Goal: Task Accomplishment & Management: Manage account settings

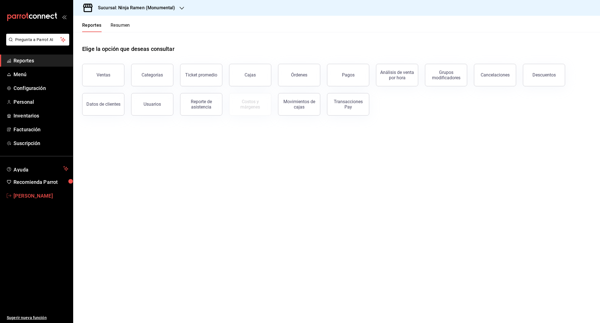
click at [29, 196] on span "[PERSON_NAME]" at bounding box center [41, 196] width 55 height 8
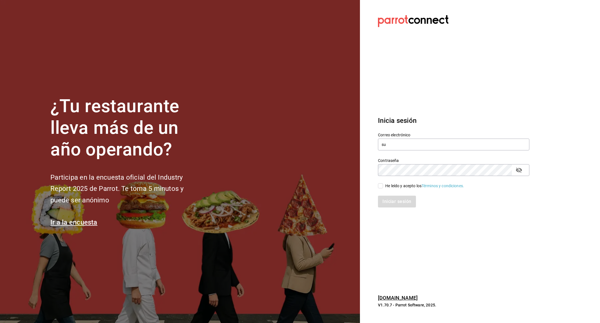
type input "sun"
type input "sunfajuarez@gmail.com"
click at [393, 184] on div "He leído y acepto los Términos y condiciones." at bounding box center [424, 186] width 79 height 6
click at [383, 184] on input "He leído y acepto los Términos y condiciones." at bounding box center [380, 185] width 5 height 5
checkbox input "true"
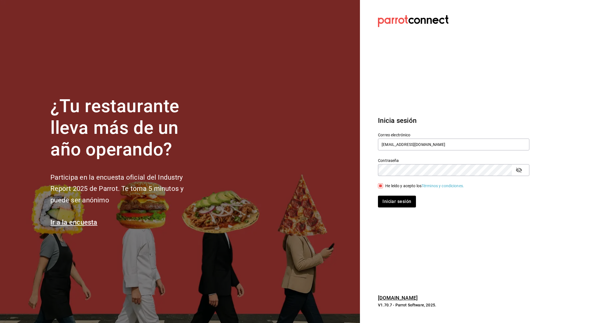
click at [394, 195] on div "Iniciar sesión" at bounding box center [450, 198] width 158 height 19
click at [394, 199] on button "Iniciar sesión" at bounding box center [397, 202] width 38 height 12
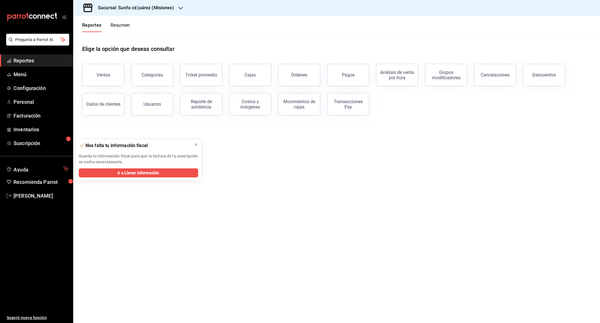
click at [180, 10] on icon "button" at bounding box center [180, 8] width 5 height 5
click at [137, 47] on div "[GEOGRAPHIC_DATA] ([GEOGRAPHIC_DATA])" at bounding box center [119, 50] width 83 height 6
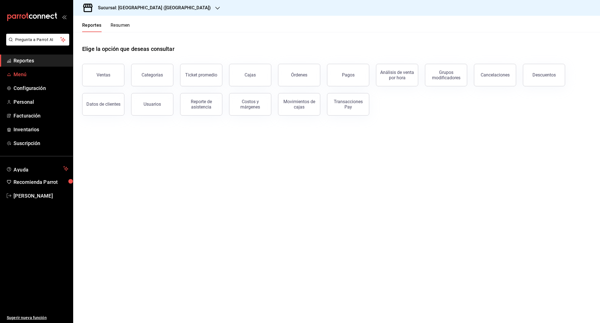
click at [26, 72] on span "Menú" at bounding box center [41, 75] width 55 height 8
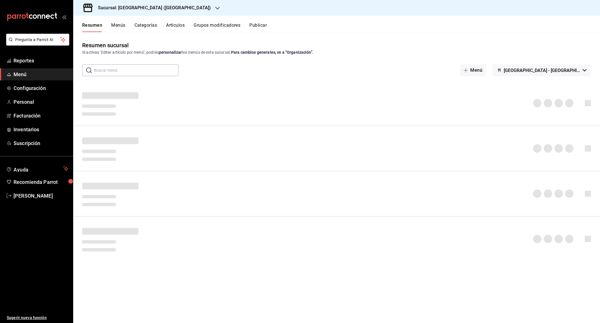
click at [174, 29] on button "Artículos" at bounding box center [175, 28] width 19 height 10
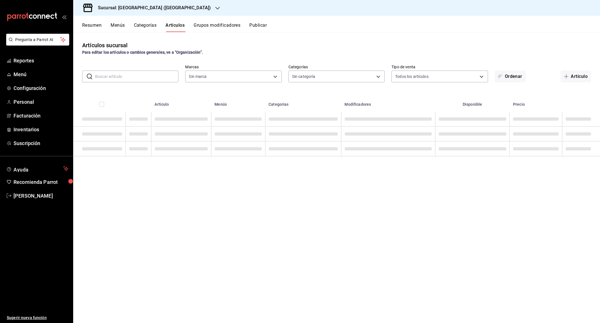
type input "76249d6f-d96c-4a1b-aa81-43e3d5e7e791"
type input "9437574a-a15d-49db-8e60-a8e2b21ad083,e663196b-2029-4c27-84af-bc767ad16387,40cf7…"
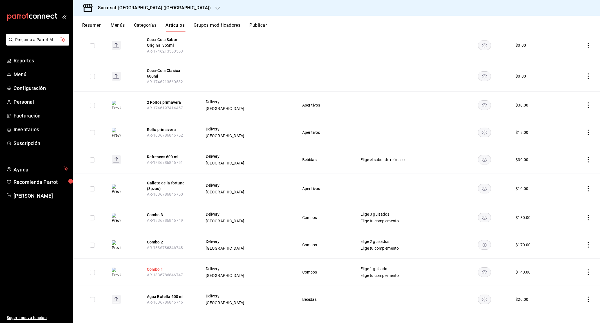
click at [158, 267] on button "Combo 1" at bounding box center [169, 270] width 45 height 6
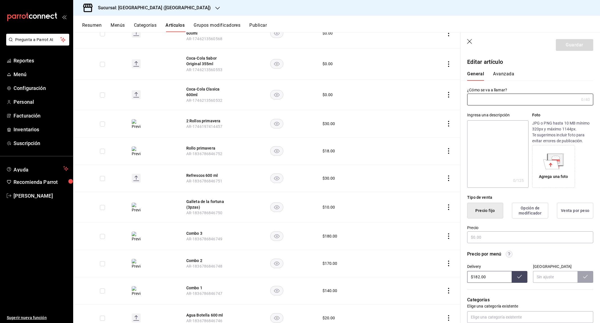
type input "Combo 1"
type textarea "2 Guisos a elegir + Arroz o ChowMein"
type textarea "x"
type input "$140.00"
type input "AR-1836786846747"
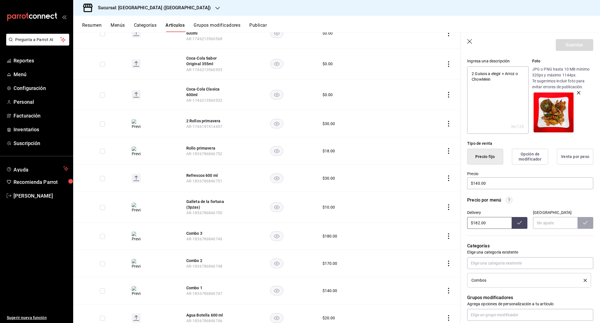
scroll to position [69, 0]
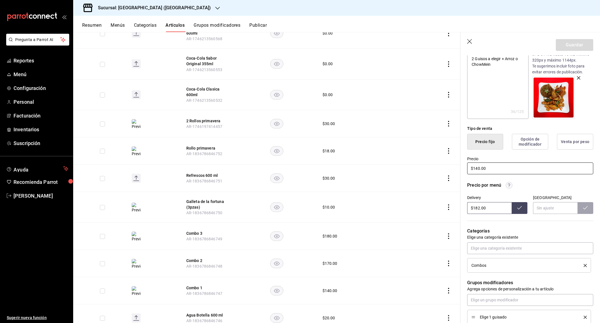
click at [478, 167] on input "$140.00" at bounding box center [530, 169] width 126 height 12
type textarea "x"
type input "$10.00"
type textarea "x"
type input "$150.00"
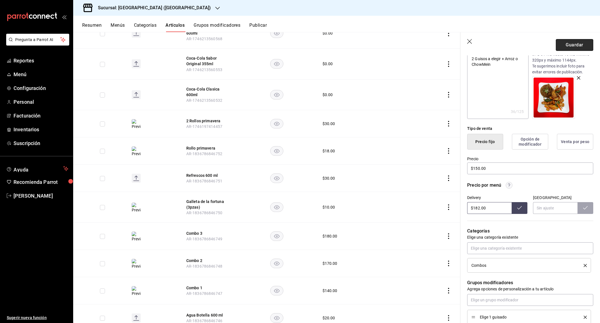
click at [563, 44] on button "Guardar" at bounding box center [574, 45] width 37 height 12
type textarea "x"
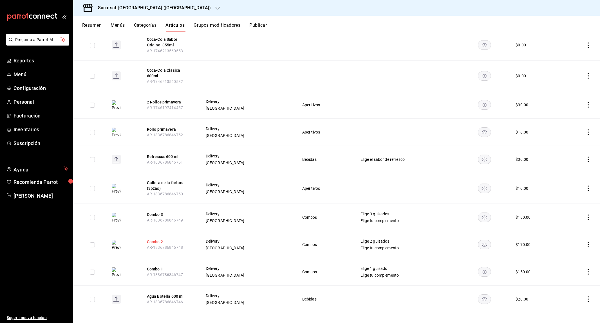
scroll to position [1043, 0]
click at [160, 239] on button "Combo 2" at bounding box center [169, 242] width 45 height 6
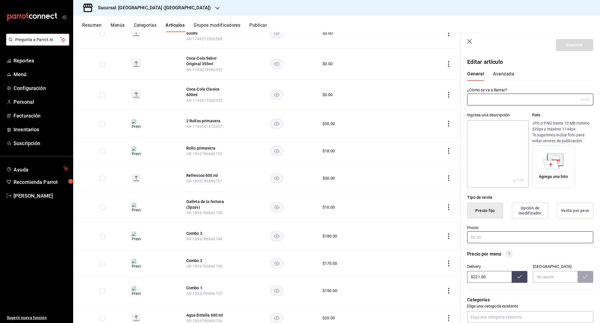
type input "Combo 2"
type textarea "3 Guisos a elegir + Arroz o ChowMein"
type textarea "x"
type input "$170.00"
type input "AR-1836786846748"
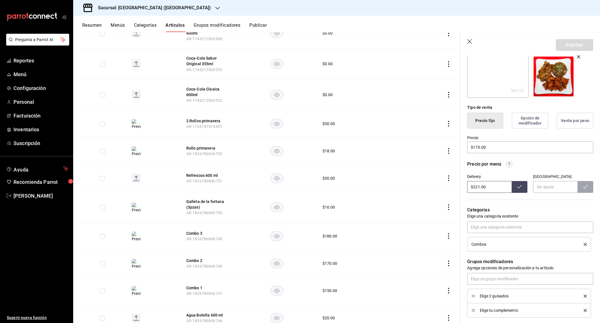
scroll to position [93, 0]
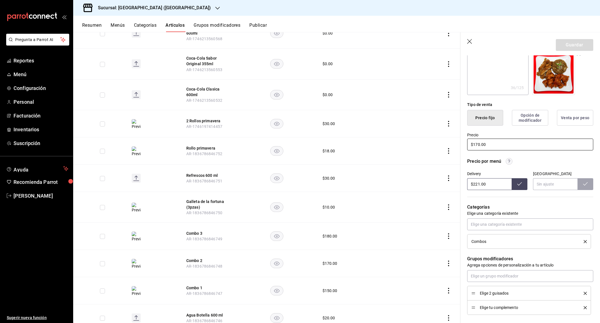
click at [478, 143] on input "$170.00" at bounding box center [530, 145] width 126 height 12
type textarea "x"
type input "$10.00"
type textarea "x"
type input "$180.00"
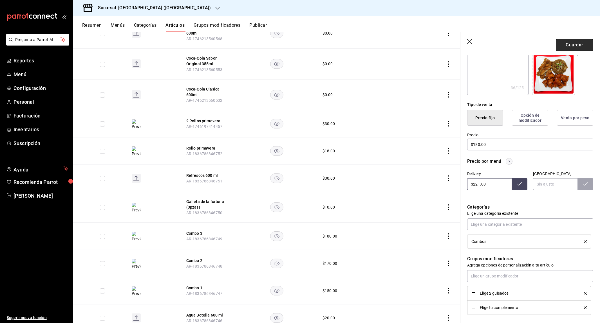
click at [579, 40] on button "Guardar" at bounding box center [574, 45] width 37 height 12
type textarea "x"
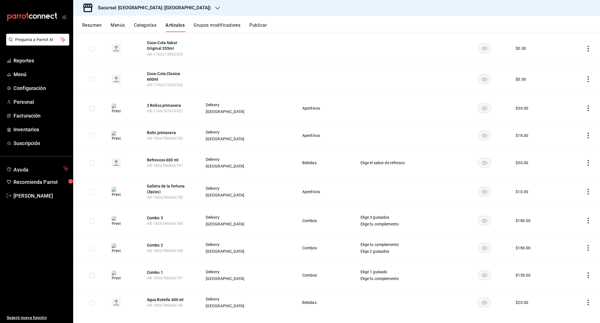
scroll to position [1041, 0]
click at [159, 214] on button "Combo 3" at bounding box center [169, 217] width 45 height 6
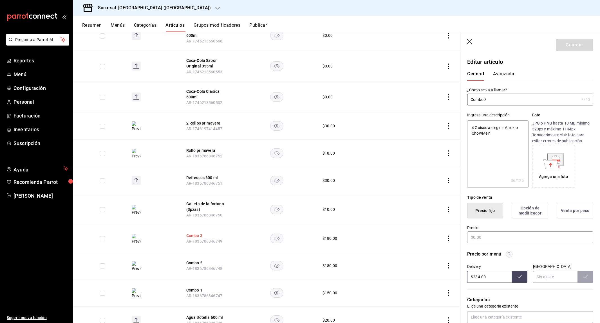
type textarea "x"
type input "$180.00"
click at [478, 237] on input "$180.00" at bounding box center [530, 238] width 126 height 12
type textarea "x"
type input "$10.00"
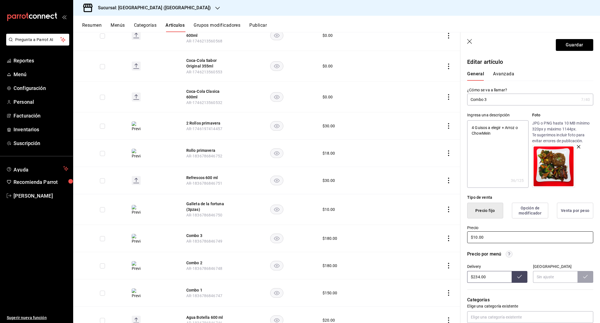
type textarea "x"
type input "$190.00"
click at [558, 45] on button "Guardar" at bounding box center [574, 45] width 37 height 12
type textarea "x"
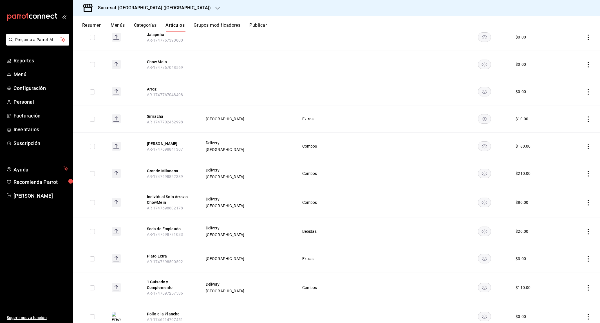
click at [97, 27] on button "Resumen" at bounding box center [91, 28] width 19 height 10
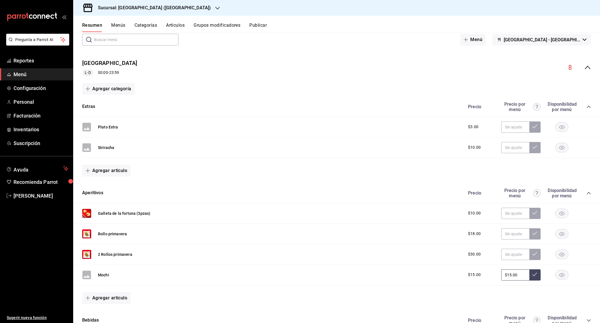
scroll to position [37, 0]
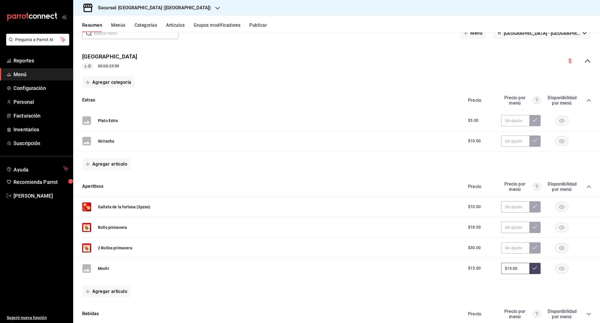
click at [585, 58] on icon "collapse-menu-row" at bounding box center [587, 61] width 7 height 7
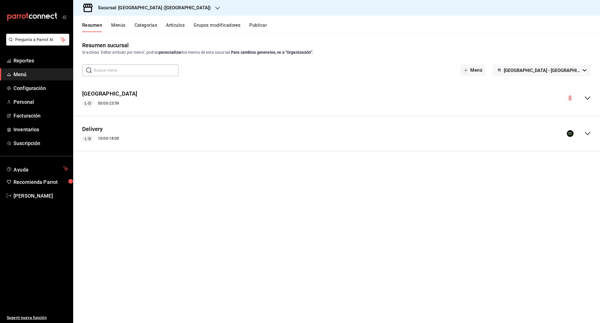
scroll to position [0, 0]
click at [590, 132] on icon "collapse-menu-row" at bounding box center [587, 133] width 7 height 7
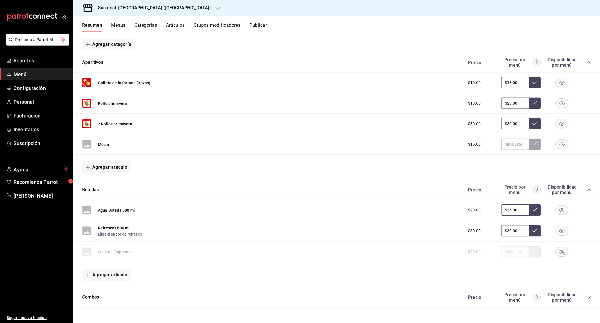
click at [588, 293] on div "Precio Precio por menú Disponibilidad por menú" at bounding box center [526, 297] width 129 height 11
click at [588, 295] on icon "collapse-category-row" at bounding box center [588, 297] width 5 height 5
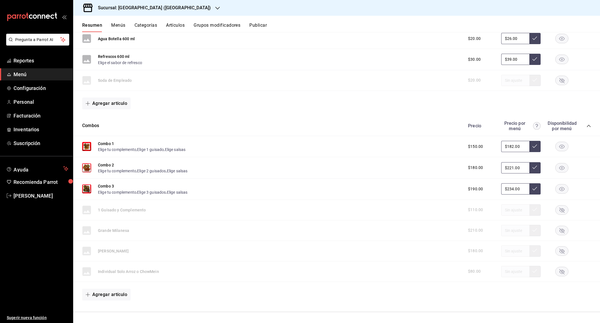
scroll to position [282, 0]
click at [589, 126] on button "collapse-category-row" at bounding box center [588, 126] width 5 height 5
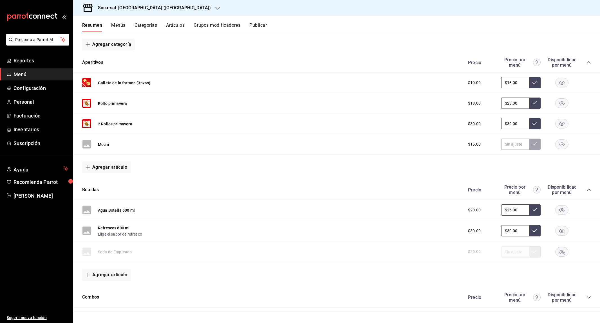
scroll to position [0, 0]
click at [591, 301] on div "Combos Precio Precio por menú Disponibilidad por menú" at bounding box center [336, 298] width 527 height 20
click at [589, 297] on icon "collapse-category-row" at bounding box center [588, 297] width 5 height 5
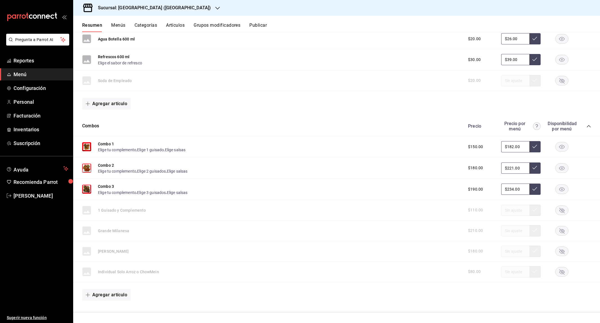
click at [125, 131] on div "Combos Precio Precio por menú Disponibilidad por menú" at bounding box center [336, 126] width 527 height 20
click at [106, 142] on button "Combo 1" at bounding box center [106, 144] width 16 height 6
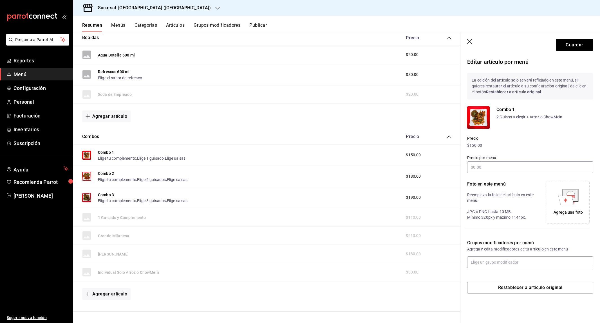
type input "$182.00"
click at [470, 42] on icon "button" at bounding box center [470, 42] width 6 height 6
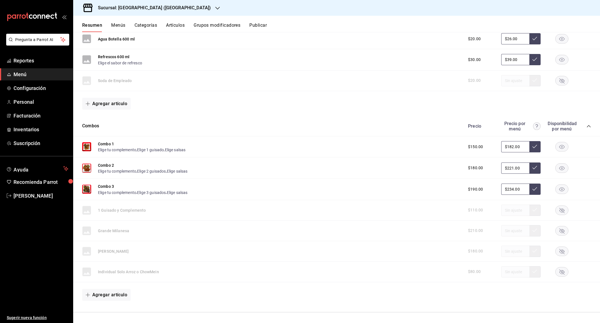
click at [174, 22] on div "Resumen Menús Categorías Artículos Grupos modificadores Publicar" at bounding box center [336, 24] width 527 height 16
click at [175, 25] on button "Artículos" at bounding box center [175, 28] width 19 height 10
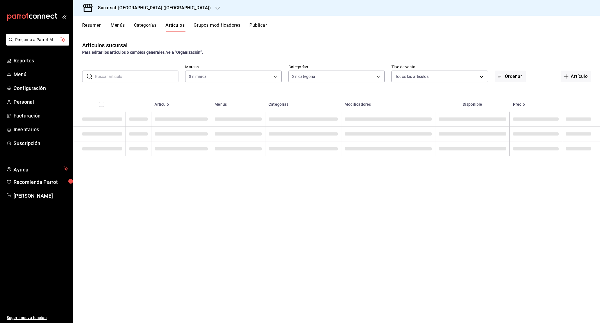
type input "76249d6f-d96c-4a1b-aa81-43e3d5e7e791"
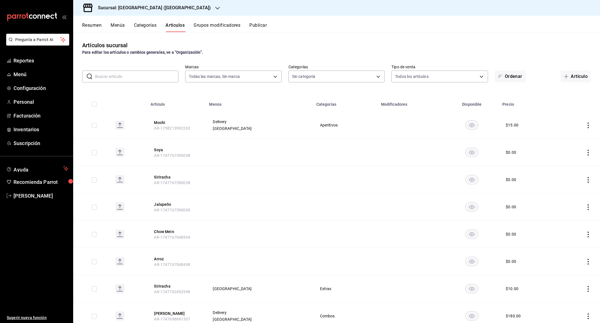
type input "9437574a-a15d-49db-8e60-a8e2b21ad083,e663196b-2029-4c27-84af-bc767ad16387,40cf7…"
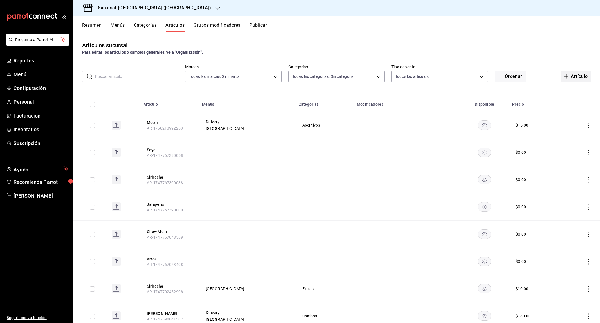
click at [582, 78] on button "Artículo" at bounding box center [576, 77] width 30 height 12
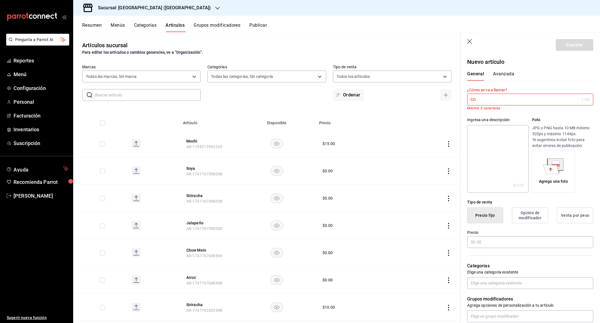
type input "COm"
click at [471, 98] on input "COm" at bounding box center [523, 99] width 112 height 11
click at [490, 100] on input "COm" at bounding box center [523, 99] width 112 height 11
click at [470, 42] on icon "button" at bounding box center [469, 41] width 5 height 5
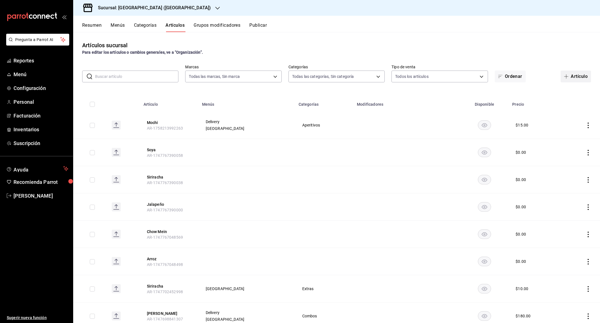
click at [583, 71] on button "Artículo" at bounding box center [576, 77] width 30 height 12
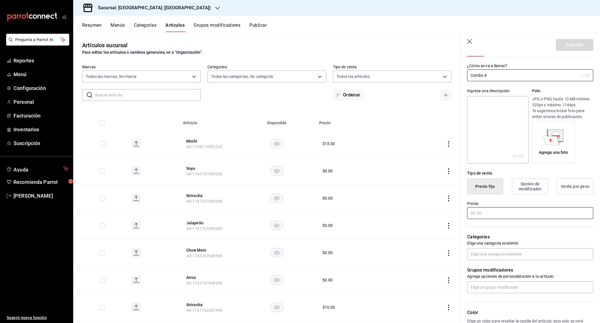
type input "Combo 4"
click at [485, 209] on input "text" at bounding box center [530, 213] width 126 height 12
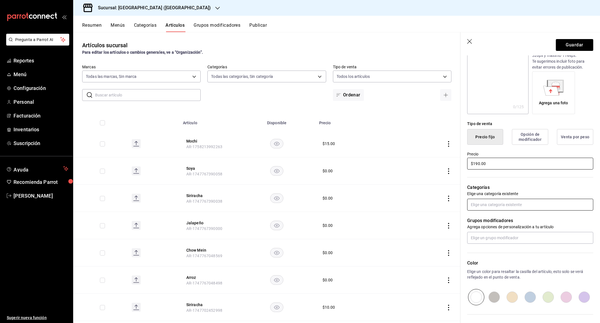
type input "$190.00"
click at [497, 203] on input "text" at bounding box center [530, 205] width 126 height 12
click at [485, 235] on li "Combos" at bounding box center [530, 234] width 126 height 9
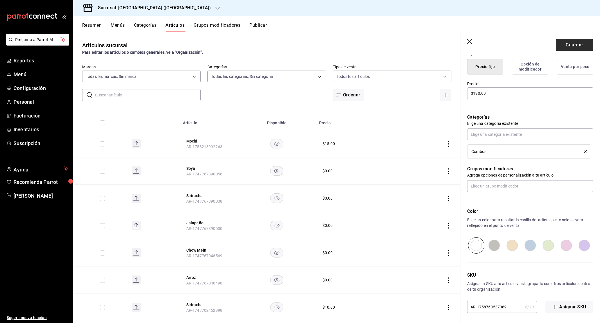
click at [577, 44] on button "Guardar" at bounding box center [574, 45] width 37 height 12
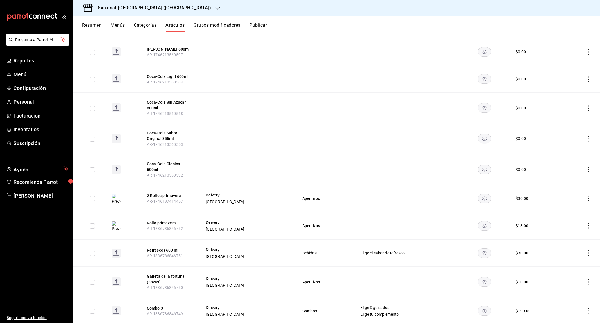
scroll to position [975, 0]
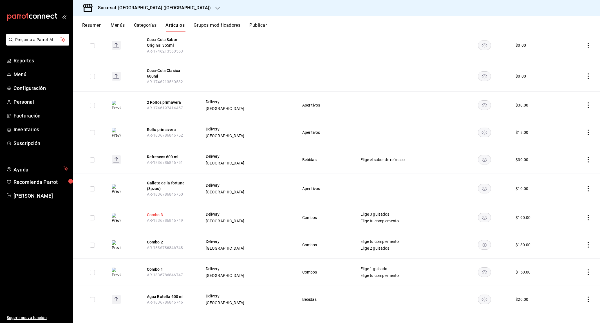
click at [153, 212] on button "Combo 3" at bounding box center [169, 215] width 45 height 6
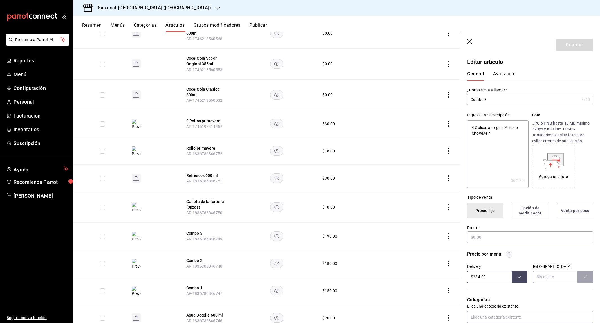
type textarea "x"
type input "$190.00"
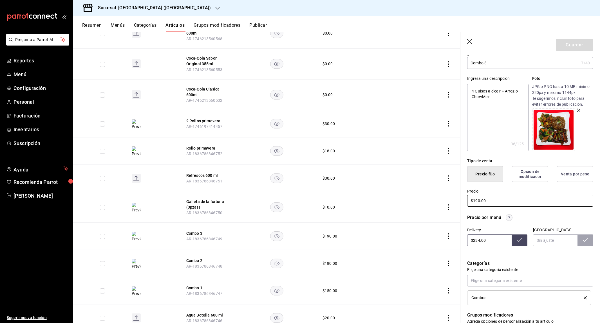
click at [476, 199] on input "$190.00" at bounding box center [530, 201] width 126 height 12
type textarea "x"
type input "$10.00"
type textarea "x"
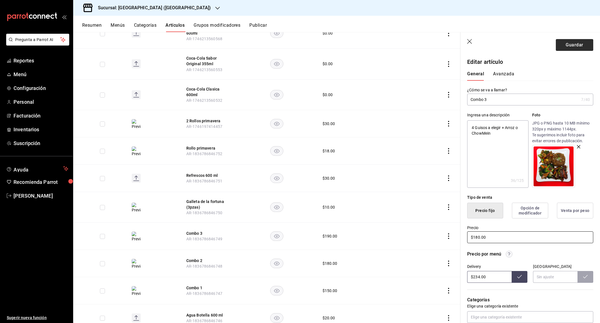
type input "$180.00"
click at [567, 48] on button "Guardar" at bounding box center [574, 45] width 37 height 12
type textarea "x"
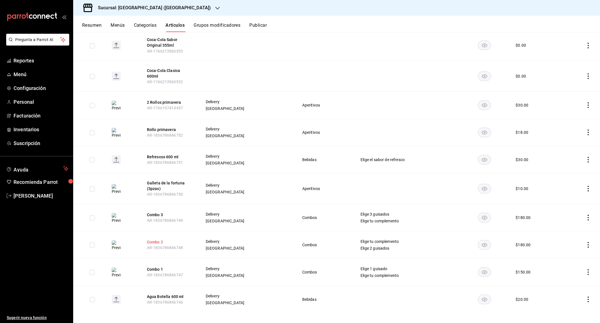
click at [156, 239] on button "Combo 2" at bounding box center [169, 242] width 45 height 6
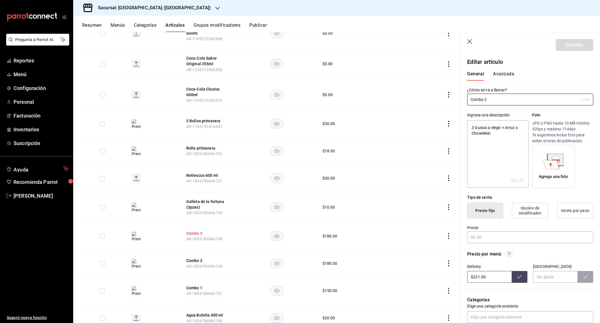
type textarea "x"
type input "$180.00"
type textarea "x"
click at [474, 126] on textarea "3 Guisos a elegir + Arroz o ChowMein" at bounding box center [497, 154] width 61 height 68
type textarea "Guisos a elegir + Arroz o ChowMein"
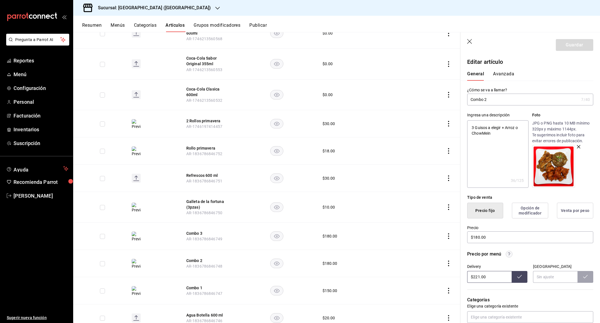
type textarea "x"
type textarea "2 Guisos a elegir + Arroz o ChowMein"
type textarea "x"
type textarea "2 Guisos a elegir + Arroz o ChowMein"
type textarea "x"
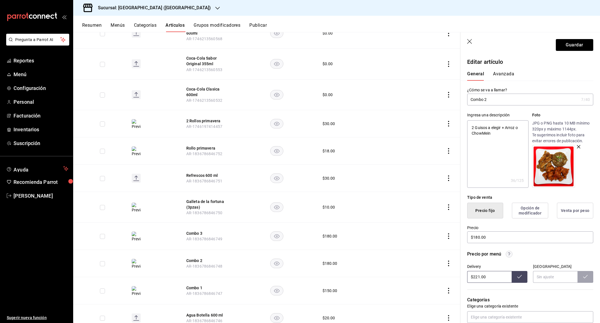
click at [486, 98] on input "Combo 2" at bounding box center [523, 99] width 112 height 11
type input "Combo"
type textarea "x"
type input "Combo 2"
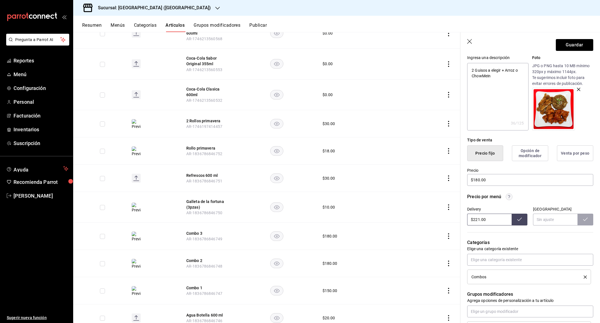
scroll to position [58, 0]
click at [491, 182] on input "$180.00" at bounding box center [530, 180] width 126 height 12
click at [478, 179] on input "$180.00" at bounding box center [530, 180] width 126 height 12
type textarea "x"
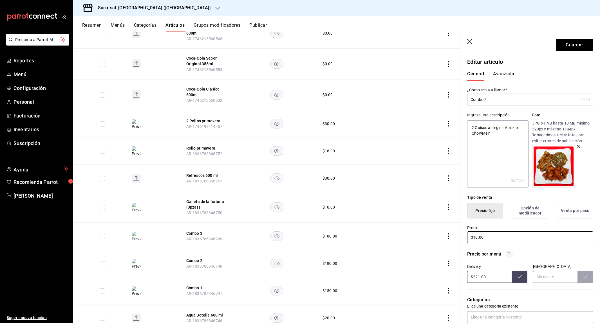
scroll to position [0, 0]
type input "$10.00"
click at [471, 40] on icon "button" at bounding box center [470, 42] width 6 height 6
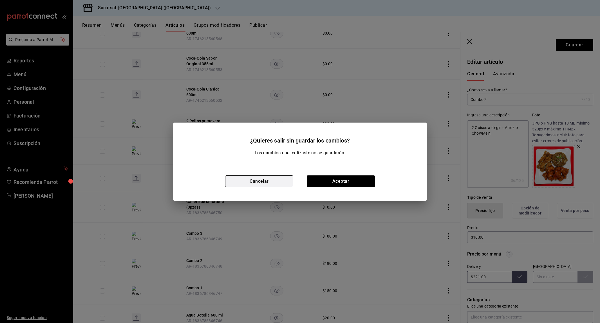
click at [275, 183] on button "Cancelar" at bounding box center [259, 182] width 68 height 12
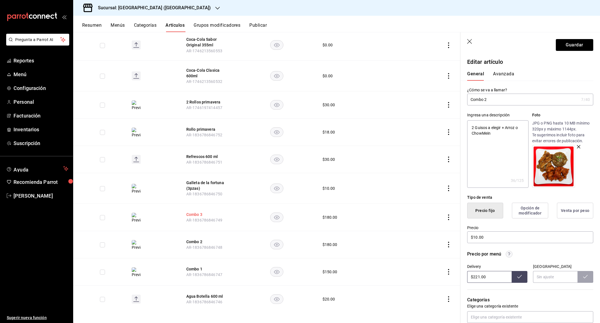
scroll to position [1089, 0]
click at [197, 212] on button "Combo 3" at bounding box center [208, 215] width 45 height 6
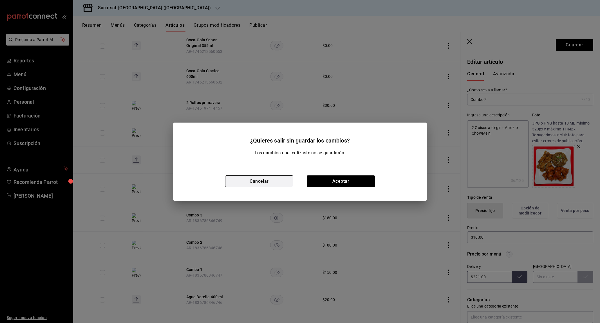
click at [266, 183] on button "Cancelar" at bounding box center [259, 182] width 68 height 12
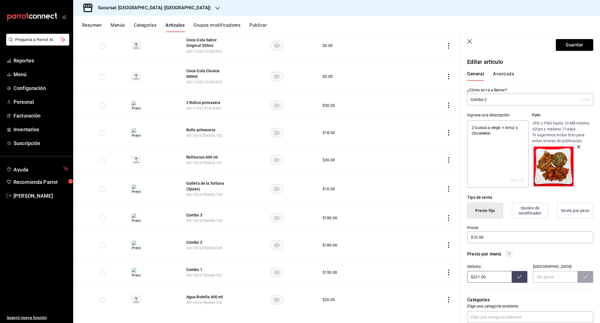
scroll to position [0, 0]
click at [471, 41] on icon "button" at bounding box center [470, 42] width 6 height 6
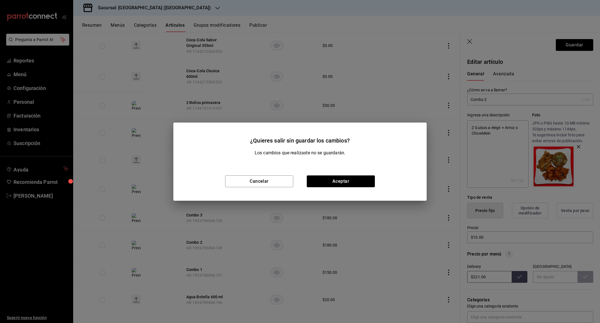
type textarea "x"
click at [351, 182] on button "Aceptar" at bounding box center [341, 182] width 68 height 12
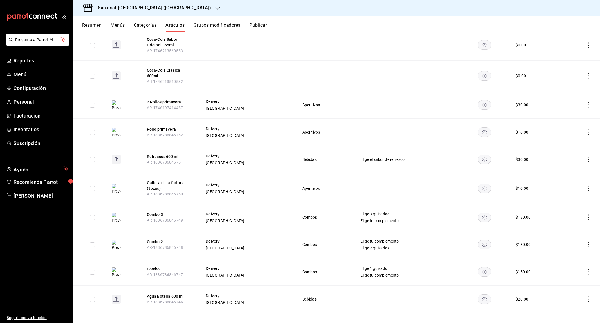
scroll to position [1071, 0]
click at [156, 267] on button "Combo 1" at bounding box center [169, 270] width 45 height 6
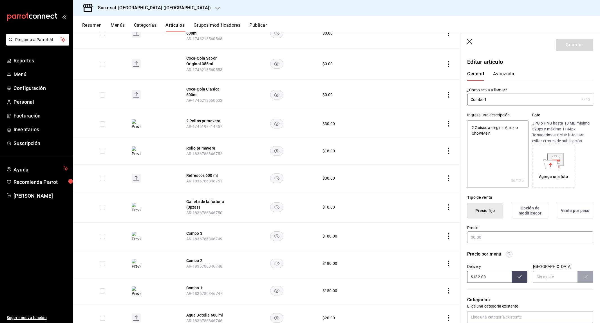
type textarea "x"
type input "$150.00"
type textarea "x"
click at [475, 128] on textarea "2 Guisos a elegir + Arroz o ChowMein" at bounding box center [497, 154] width 61 height 68
type textarea "Guisos a elegir + Arroz o ChowMein"
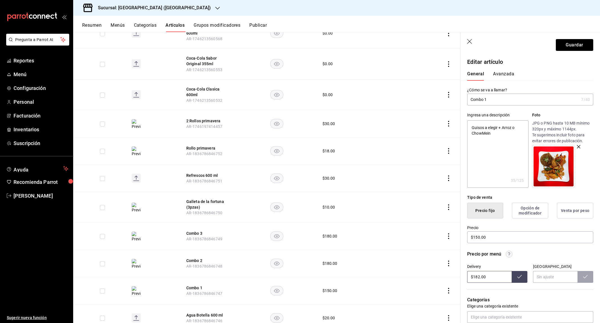
type textarea "x"
type textarea "1 Guisos a elegir + Arroz o ChowMein"
type textarea "x"
click at [488, 127] on textarea "1 Guisos a elegir + Arroz o ChowMein" at bounding box center [497, 154] width 61 height 68
type textarea "1 Guiso a elegir + Arroz o ChowMein"
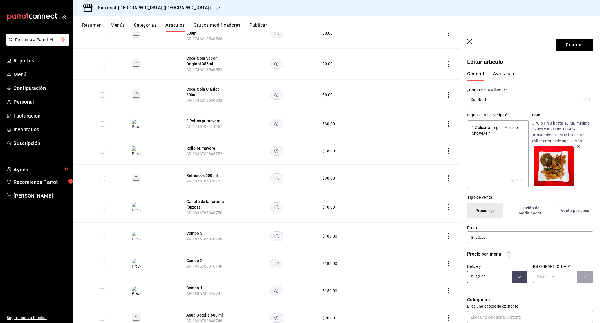
type textarea "x"
type textarea "1 Guis a elegir + Arroz o ChowMein"
type textarea "x"
type textarea "1 Guisa a elegir + Arroz o ChowMein"
type textarea "x"
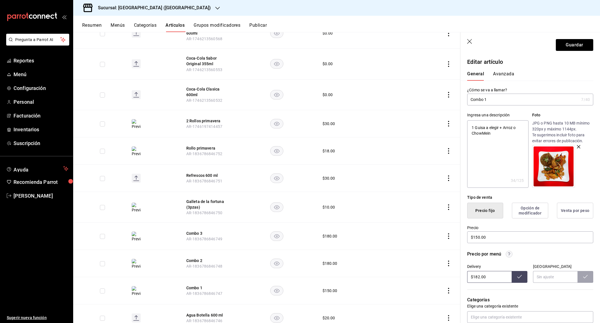
type textarea "1 Guisad a elegir + Arroz o ChowMein"
type textarea "x"
type textarea "1 Guisado a elegir + Arroz o ChowMein"
type textarea "x"
type textarea "1 Guisado a elegir + Arroz o ChowMein"
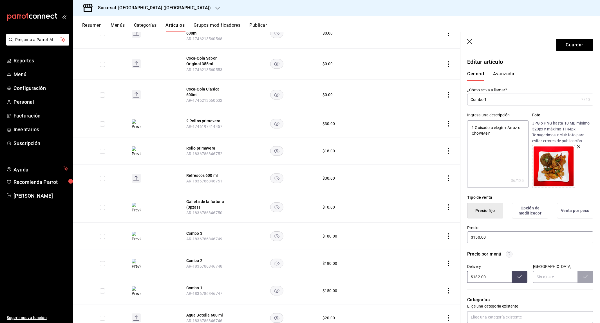
type textarea "x"
type textarea "1 Guisado a elegir + Arroz o ChowMein"
type textarea "x"
click at [502, 135] on textarea "1 Guisado a elegir + Arroz o ChowMein" at bounding box center [497, 154] width 61 height 68
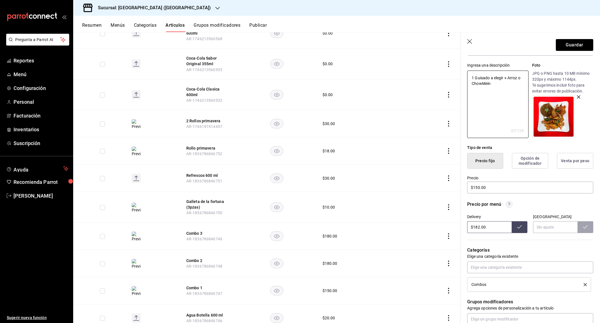
scroll to position [49, 0]
type textarea "1 Guisado a elegir + Arroz o ChowMein"
click at [477, 187] on input "$150.00" at bounding box center [530, 189] width 126 height 12
type textarea "x"
type input "$10.00"
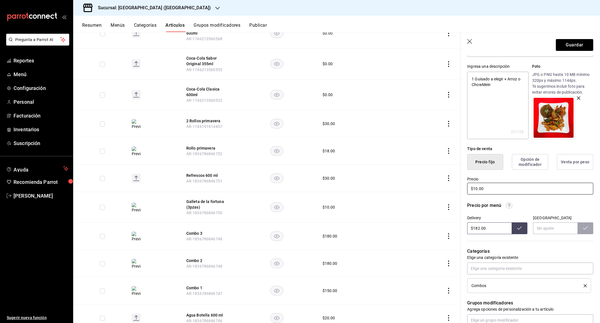
type textarea "x"
type input "$110.00"
click at [578, 45] on button "Guardar" at bounding box center [574, 45] width 37 height 12
type textarea "x"
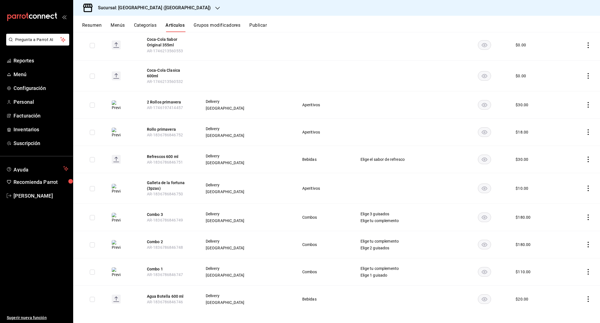
scroll to position [1071, 0]
click at [161, 239] on button "Combo 2" at bounding box center [169, 242] width 45 height 6
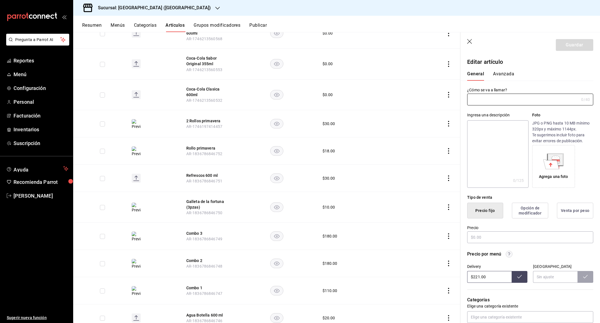
type input "Combo 2"
type textarea "3 Guisos a elegir + Arroz o ChowMein"
type textarea "x"
type input "$180.00"
type input "AR-1836786846748"
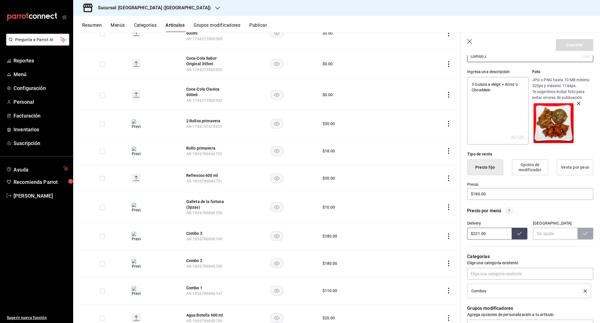
scroll to position [53, 0]
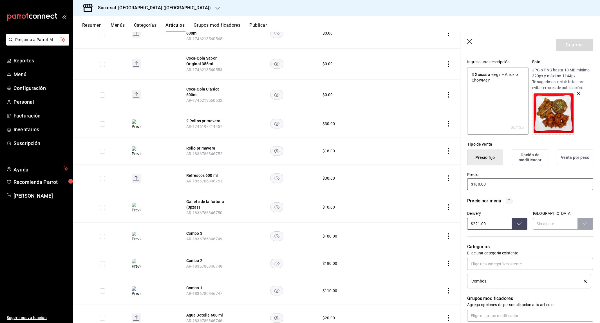
click at [478, 183] on input "$180.00" at bounding box center [530, 184] width 126 height 12
type textarea "x"
type input "$10.00"
type textarea "x"
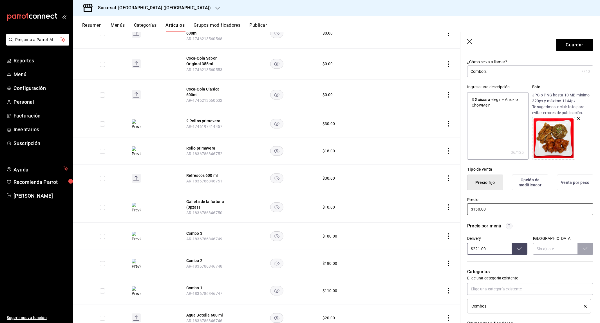
scroll to position [14, 0]
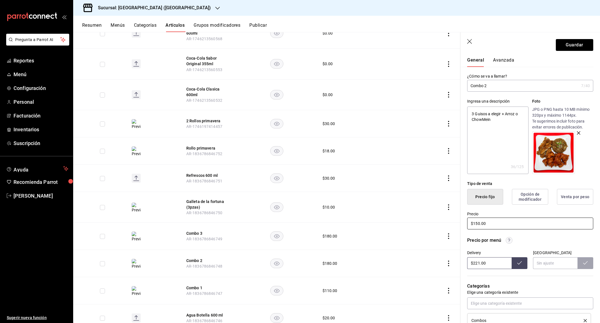
type input "$150.00"
type textarea "x"
click at [473, 112] on textarea "3 Guisos a elegir + Arroz o ChowMein" at bounding box center [497, 141] width 61 height 68
type textarea "Guisos a elegir + Arroz o ChowMein"
type textarea "x"
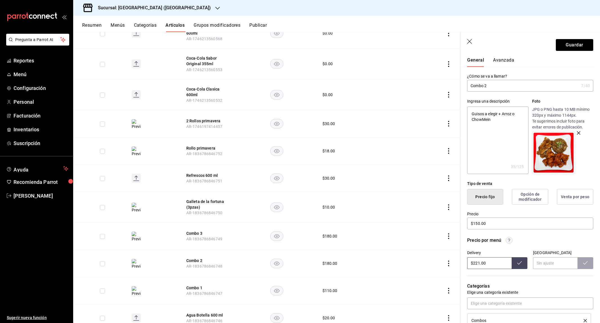
type textarea "2 Guisos a elegir + Arroz o ChowMein"
type textarea "x"
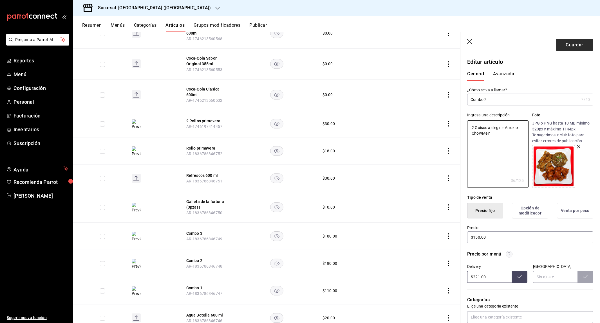
scroll to position [0, 0]
type textarea "2 Guisos a elegir + Arroz o ChowMein"
click at [575, 43] on button "Guardar" at bounding box center [574, 45] width 37 height 12
type textarea "x"
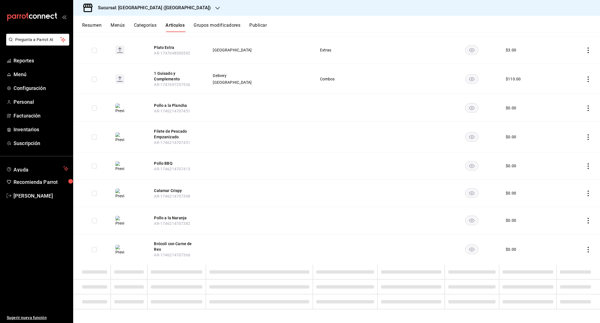
scroll to position [407, 0]
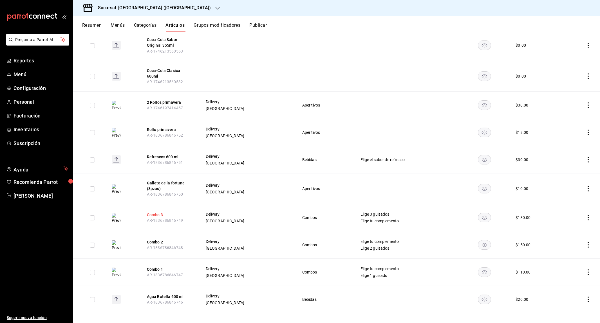
click at [158, 213] on button "Combo 3" at bounding box center [169, 215] width 45 height 6
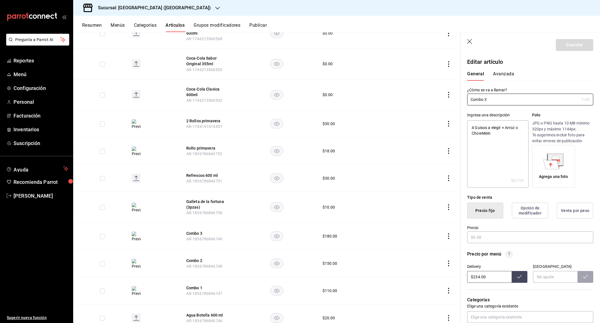
type textarea "x"
type input "$180.00"
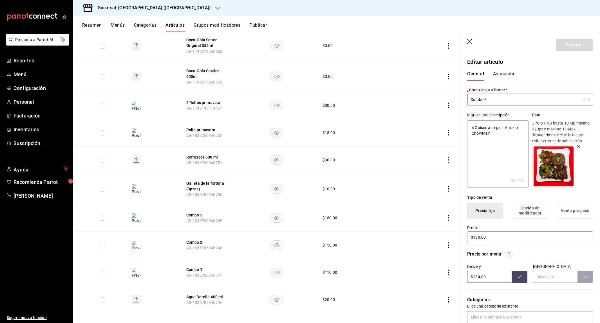
type textarea "x"
click at [475, 128] on textarea "4 Guisos a elegir + Arroz o ChowMein" at bounding box center [497, 154] width 61 height 68
type textarea "Guisos a elegir + Arroz o ChowMein"
type textarea "x"
type textarea "3 Guisos a elegir + Arroz o ChowMein"
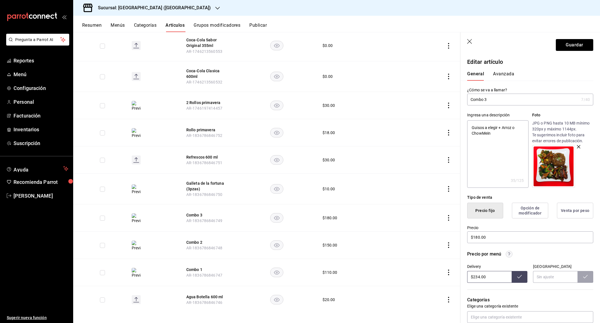
type textarea "x"
click at [496, 129] on textarea "3 Guisos a elegir + Arroz o ChowMein" at bounding box center [497, 154] width 61 height 68
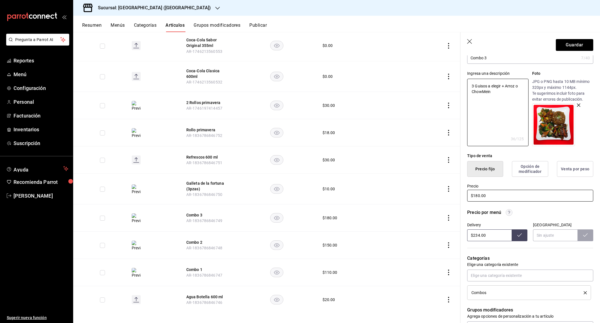
type textarea "3 Guisos a elegir + Arroz o ChowMein"
click at [478, 197] on input "$180.00" at bounding box center [530, 196] width 126 height 12
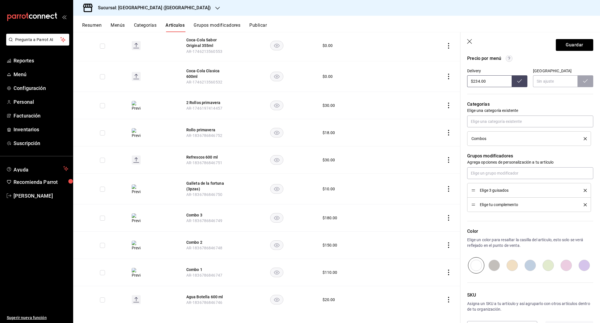
scroll to position [204, 0]
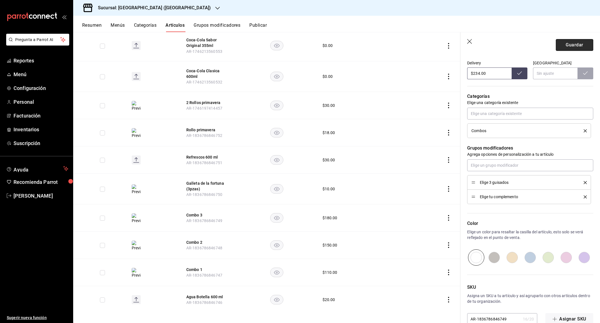
click at [569, 42] on button "Guardar" at bounding box center [574, 45] width 37 height 12
type textarea "x"
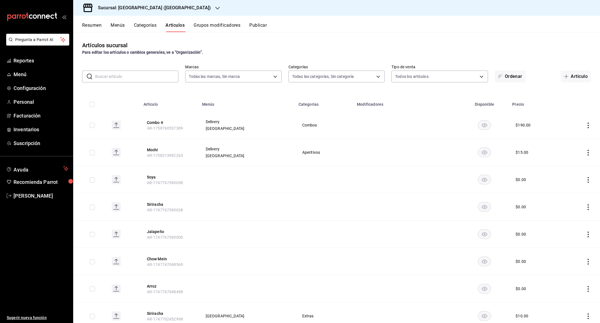
click at [227, 29] on button "Grupos modificadores" at bounding box center [217, 28] width 47 height 10
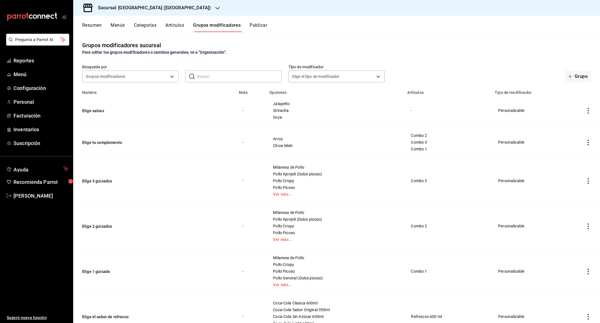
click at [587, 178] on icon "actions" at bounding box center [588, 181] width 6 height 6
click at [563, 201] on div at bounding box center [559, 204] width 10 height 7
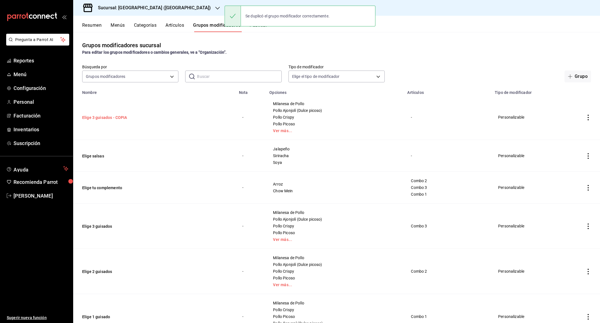
click at [117, 115] on button "Elige 3 guisados - COPIA" at bounding box center [116, 118] width 68 height 6
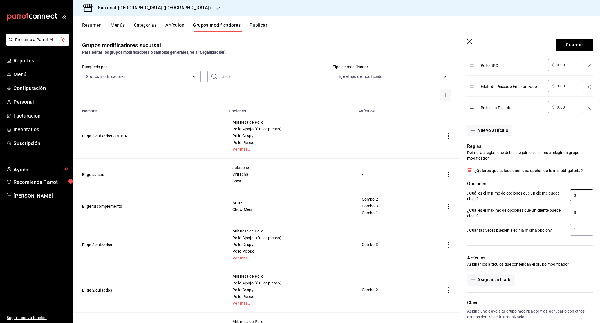
type input "Elige 4 guisados"
click at [579, 191] on input "3" at bounding box center [581, 196] width 23 height 12
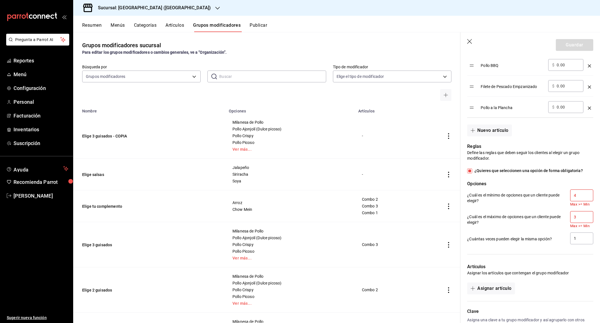
type input "4"
click at [581, 216] on input "3" at bounding box center [581, 217] width 23 height 12
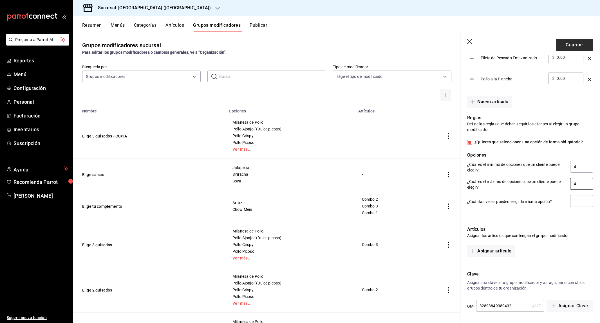
type input "4"
click at [572, 44] on button "Guardar" at bounding box center [574, 45] width 37 height 12
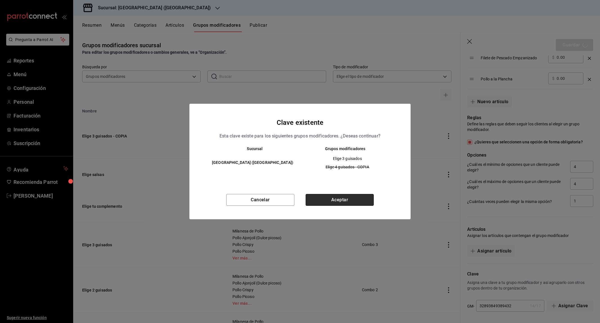
click at [342, 200] on button "Aceptar" at bounding box center [340, 200] width 68 height 12
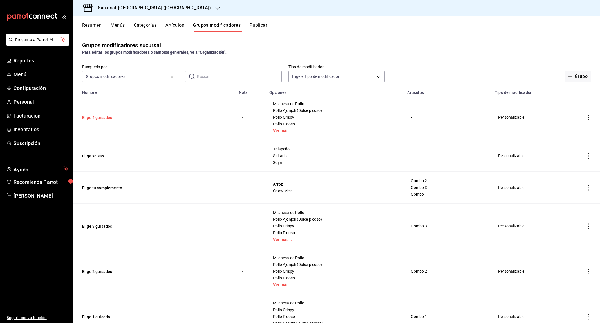
click at [104, 115] on button "Elige 4 guisados" at bounding box center [116, 118] width 68 height 6
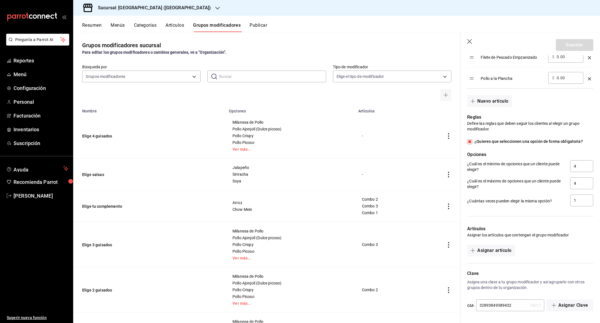
scroll to position [397, 0]
click at [500, 250] on button "Asignar artículo" at bounding box center [491, 251] width 48 height 12
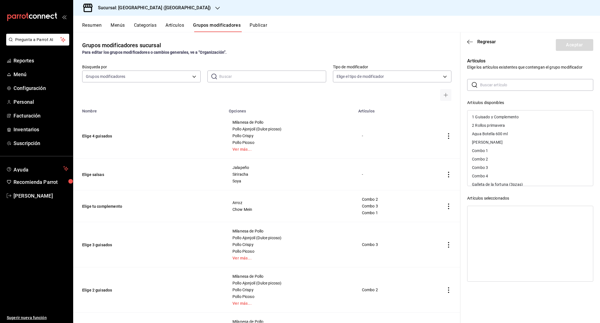
click at [494, 84] on input "text" at bounding box center [536, 84] width 113 height 11
click at [485, 172] on div "Combo 4" at bounding box center [530, 176] width 126 height 8
click at [573, 48] on button "Aceptar" at bounding box center [574, 45] width 37 height 12
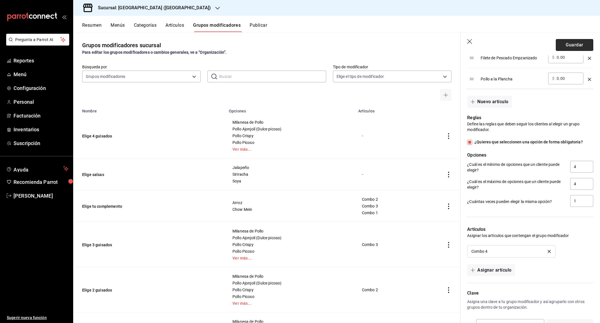
click at [581, 41] on button "Guardar" at bounding box center [574, 45] width 37 height 12
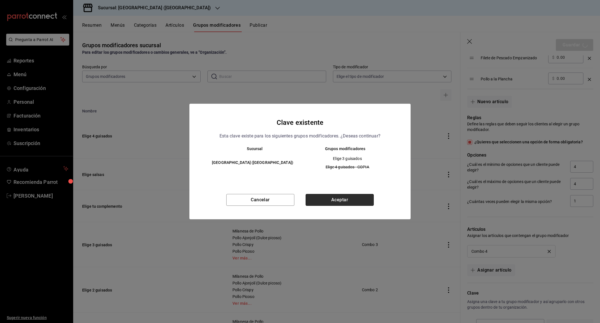
click at [343, 200] on button "Aceptar" at bounding box center [340, 200] width 68 height 12
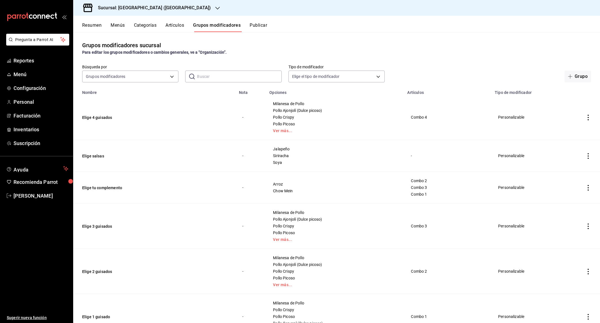
click at [98, 23] on button "Resumen" at bounding box center [91, 28] width 19 height 10
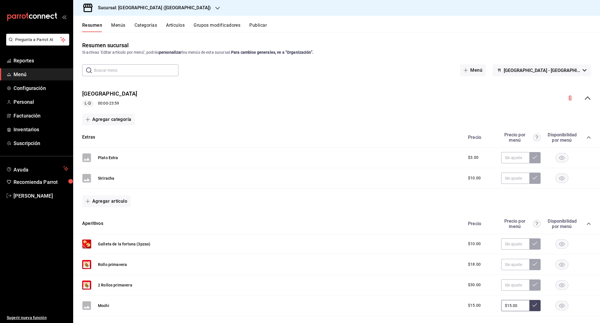
click at [585, 100] on icon "collapse-menu-row" at bounding box center [587, 98] width 7 height 7
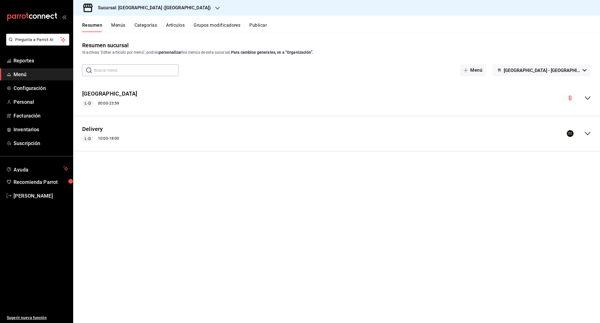
click at [587, 99] on icon "collapse-menu-row" at bounding box center [587, 98] width 7 height 7
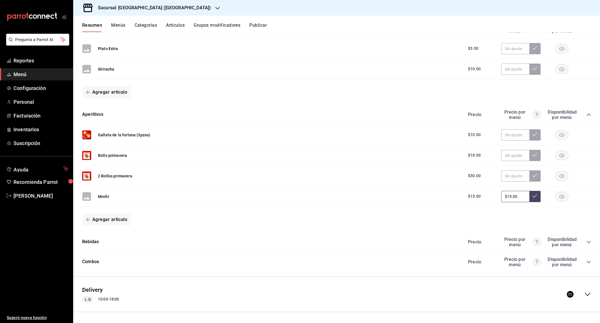
click at [587, 262] on icon "collapse-category-row" at bounding box center [588, 262] width 5 height 5
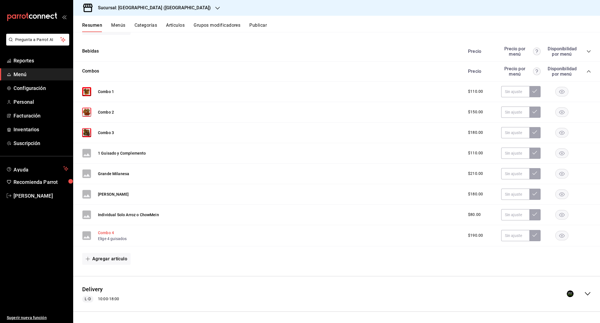
click at [104, 234] on button "Combo 4" at bounding box center [106, 233] width 16 height 6
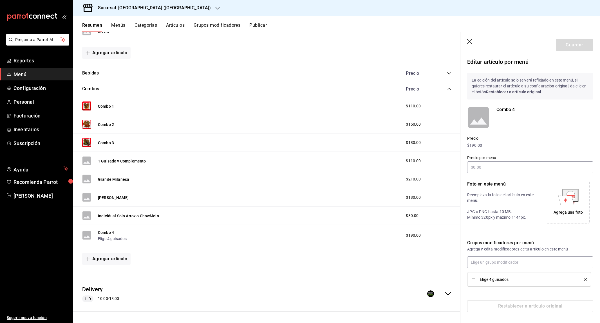
click at [584, 278] on icon "delete" at bounding box center [585, 279] width 3 height 3
click at [575, 45] on button "Guardar" at bounding box center [574, 45] width 37 height 12
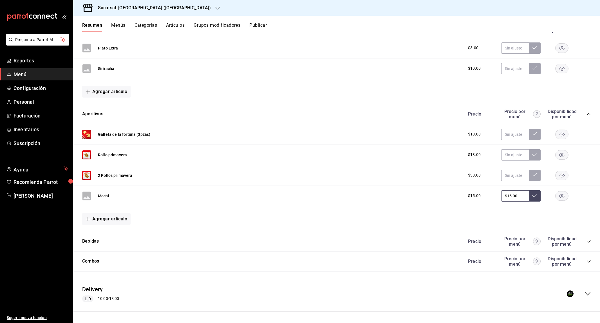
click at [231, 189] on div "Resumen sucursal Si activas ‘Editar artículo por menú’, podrás personalizar los…" at bounding box center [336, 177] width 527 height 291
click at [589, 292] on icon "collapse-menu-row" at bounding box center [588, 293] width 6 height 3
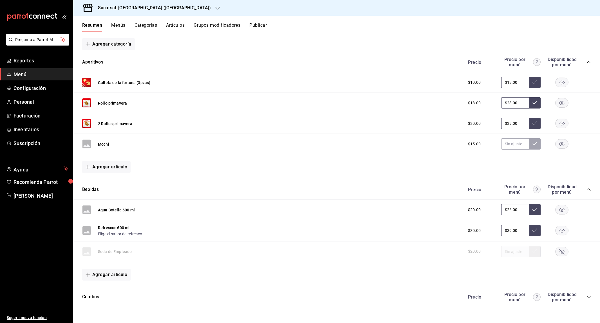
click at [588, 296] on icon "collapse-category-row" at bounding box center [588, 297] width 5 height 5
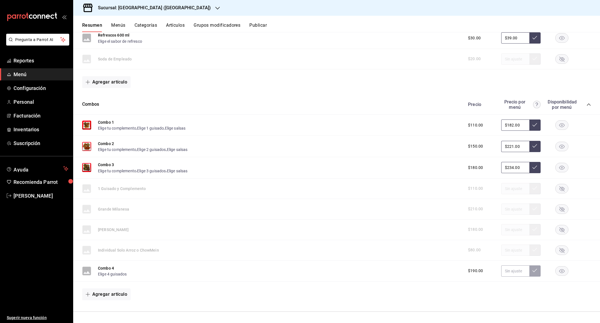
scroll to position [573, 0]
click at [110, 122] on button "Combo 1" at bounding box center [106, 123] width 16 height 6
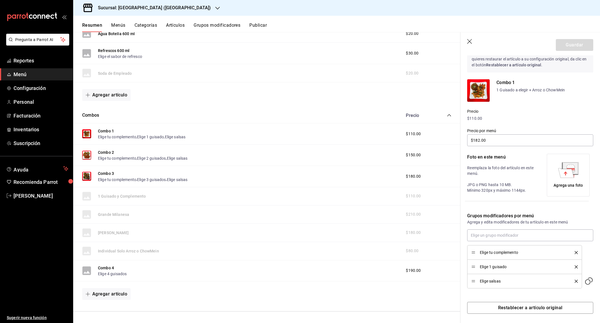
click at [470, 42] on icon "button" at bounding box center [470, 42] width 6 height 6
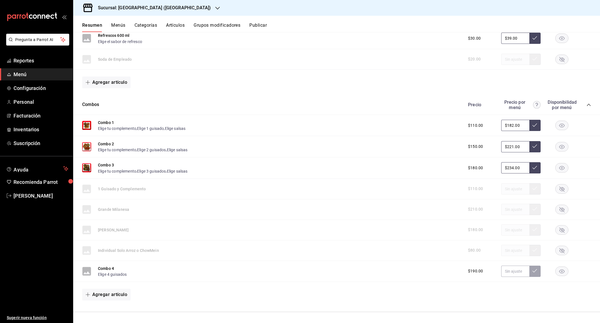
scroll to position [207, 0]
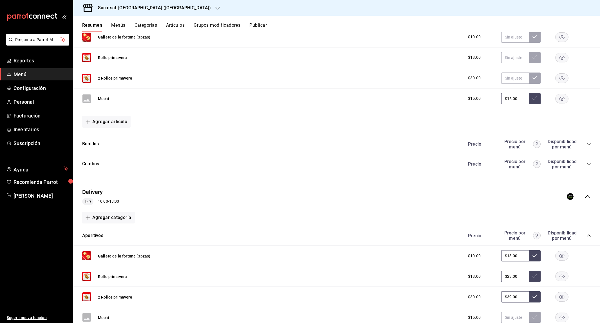
click at [228, 27] on button "Grupos modificadores" at bounding box center [217, 28] width 47 height 10
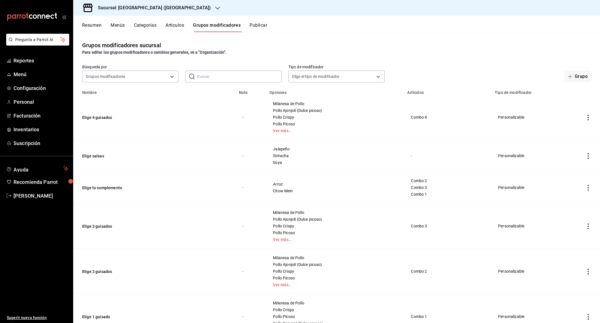
click at [176, 25] on button "Artículos" at bounding box center [174, 28] width 19 height 10
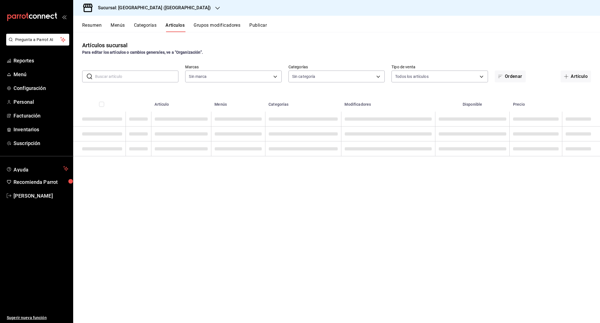
type input "76249d6f-d96c-4a1b-aa81-43e3d5e7e791"
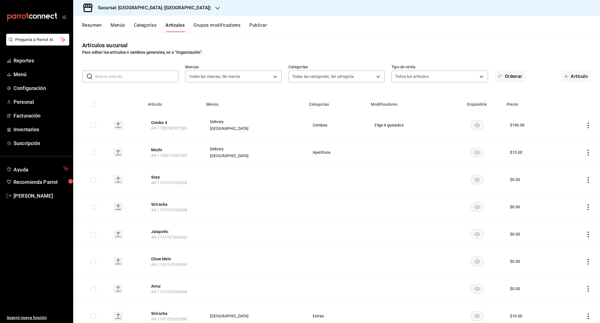
type input "9437574a-a15d-49db-8e60-a8e2b21ad083,e663196b-2029-4c27-84af-bc767ad16387,40cf7…"
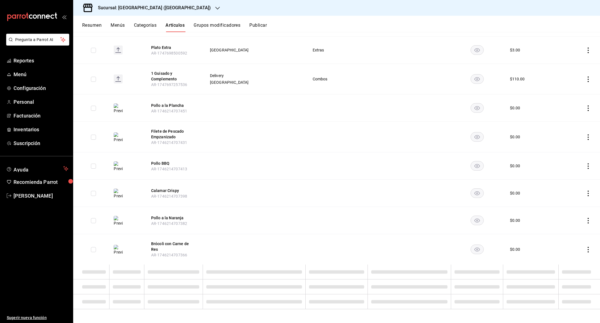
scroll to position [407, 0]
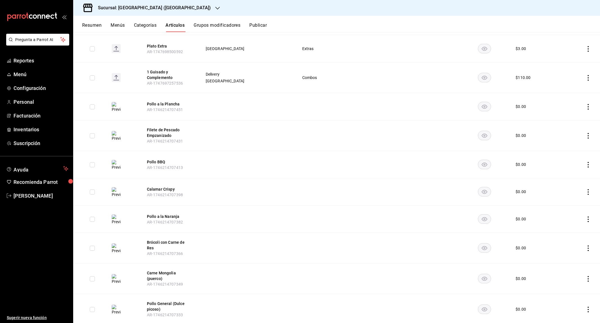
click at [482, 77] on rect "availability-product" at bounding box center [484, 77] width 13 height 9
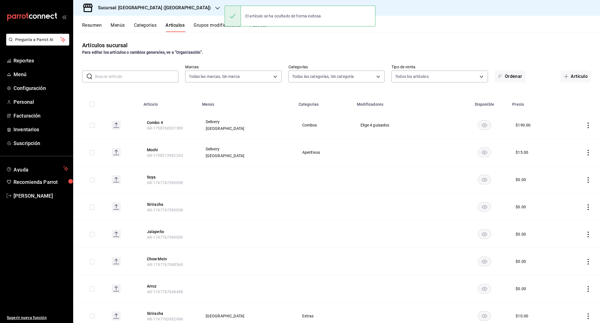
scroll to position [0, 0]
click at [119, 25] on button "Menús" at bounding box center [118, 28] width 14 height 10
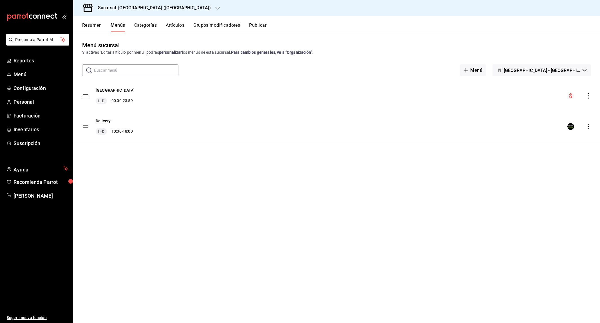
click at [98, 26] on button "Resumen" at bounding box center [91, 28] width 19 height 10
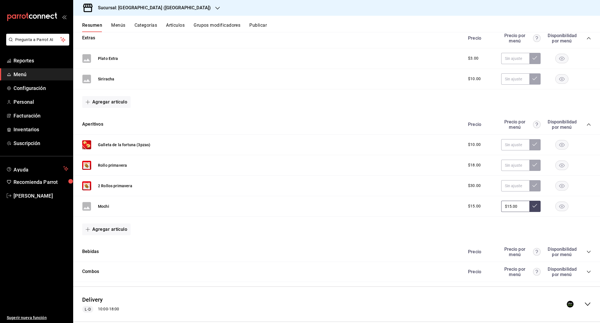
scroll to position [109, 0]
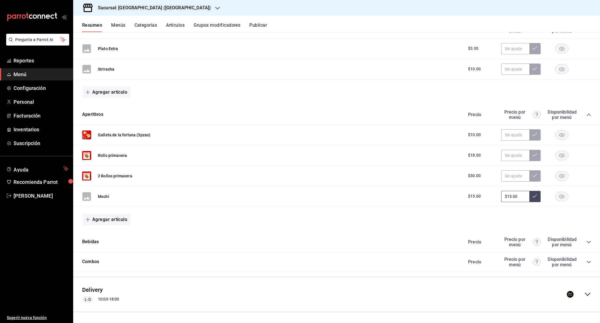
click at [336, 259] on div "Combos Precio Precio por menú Disponibilidad por menú" at bounding box center [336, 262] width 527 height 20
click at [591, 261] on div "Combos Precio Precio por menú Disponibilidad por menú" at bounding box center [336, 262] width 527 height 20
click at [589, 262] on icon "collapse-category-row" at bounding box center [588, 262] width 5 height 5
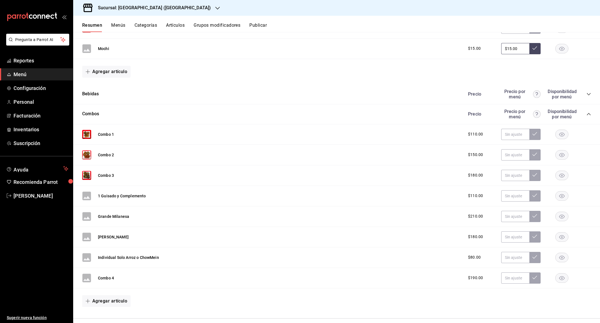
scroll to position [258, 0]
drag, startPoint x: 107, startPoint y: 277, endPoint x: 112, endPoint y: 185, distance: 93.0
click at [112, 185] on div "Combo 1 $110.00 Combo 2 $150.00 Combo 3 $180.00 1 Guisado y Complemento $110.00…" at bounding box center [336, 219] width 527 height 190
click at [562, 194] on icon "button" at bounding box center [561, 196] width 5 height 4
drag, startPoint x: 110, startPoint y: 279, endPoint x: 104, endPoint y: 186, distance: 93.1
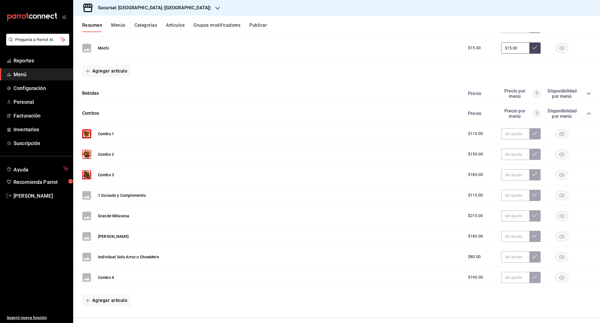
click at [104, 186] on div "Combo 1 $110.00 Combo 2 $150.00 Combo 3 $180.00 1 Guisado y Complemento $110.00…" at bounding box center [336, 219] width 527 height 190
click at [177, 25] on button "Artículos" at bounding box center [175, 28] width 19 height 10
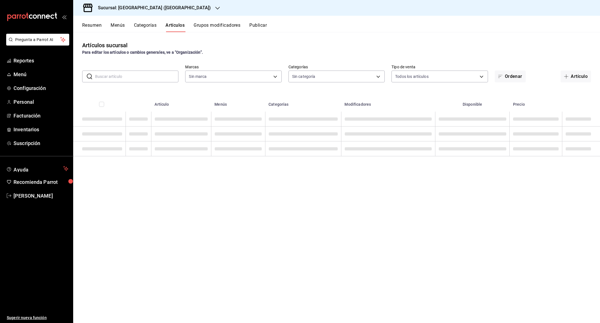
type input "76249d6f-d96c-4a1b-aa81-43e3d5e7e791"
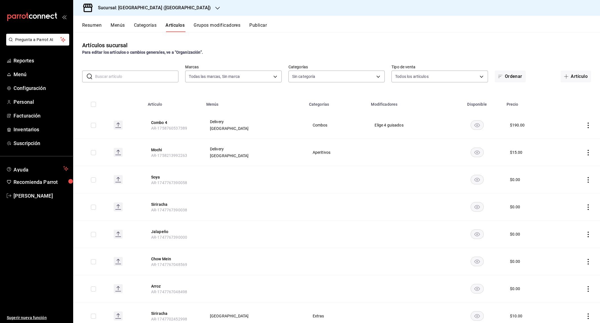
type input "9437574a-a15d-49db-8e60-a8e2b21ad083,e663196b-2029-4c27-84af-bc767ad16387,40cf7…"
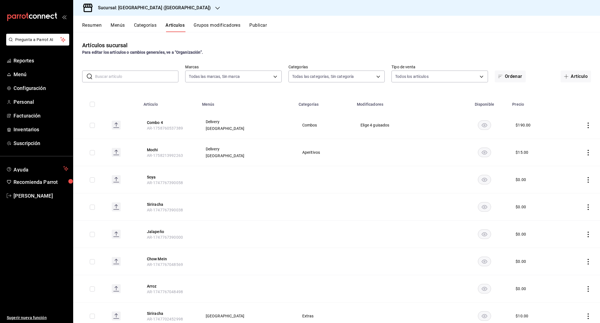
click at [263, 25] on button "Publicar" at bounding box center [257, 28] width 17 height 10
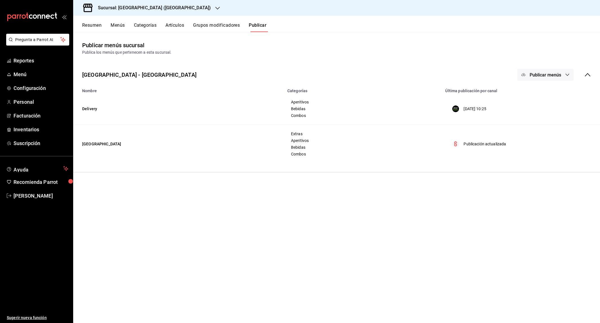
click at [562, 70] on button "Publicar menús" at bounding box center [545, 75] width 56 height 12
click at [548, 107] on span "Punto de venta" at bounding box center [553, 109] width 27 height 6
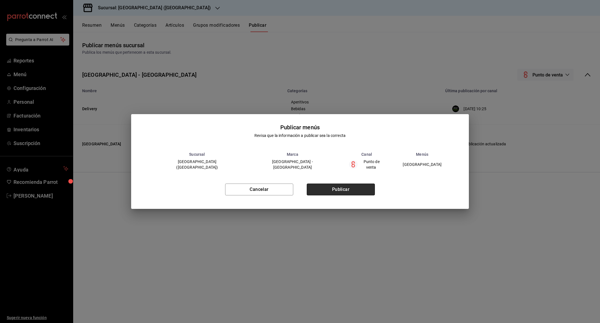
click at [355, 189] on button "Publicar" at bounding box center [341, 190] width 68 height 12
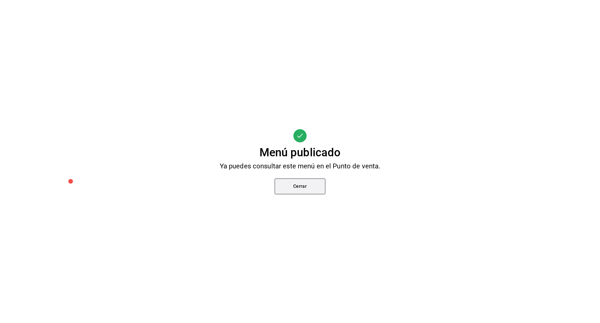
click at [299, 191] on button "Cerrar" at bounding box center [300, 187] width 51 height 16
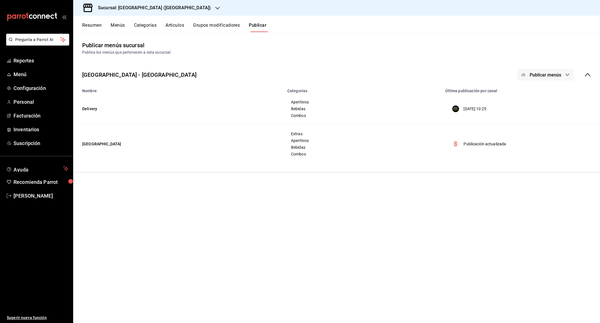
click at [234, 25] on button "Grupos modificadores" at bounding box center [216, 28] width 47 height 10
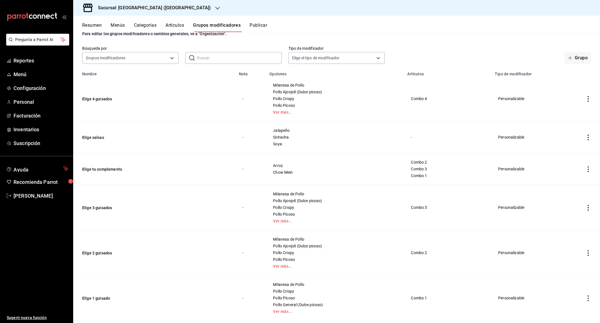
scroll to position [19, 0]
click at [114, 166] on button "Elige tu complemento" at bounding box center [116, 169] width 68 height 6
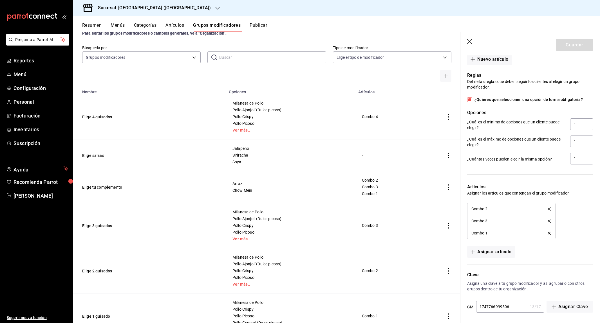
scroll to position [249, 0]
click at [493, 247] on button "Asignar artículo" at bounding box center [491, 253] width 48 height 12
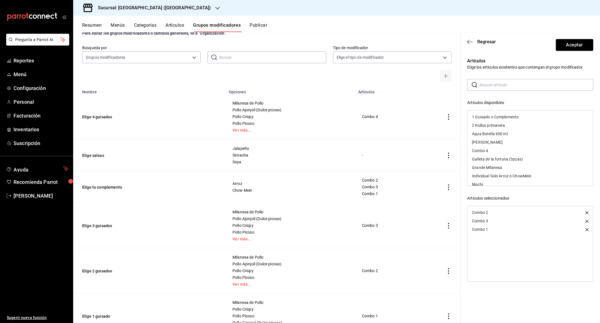
scroll to position [0, 0]
click at [496, 148] on div "Combo 4" at bounding box center [530, 151] width 126 height 8
click at [563, 46] on button "Aceptar" at bounding box center [574, 45] width 37 height 12
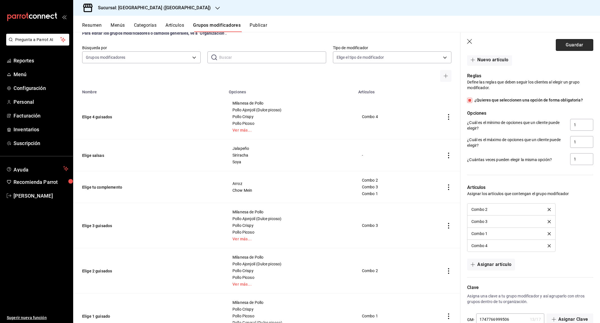
click at [575, 45] on button "Guardar" at bounding box center [574, 45] width 37 height 12
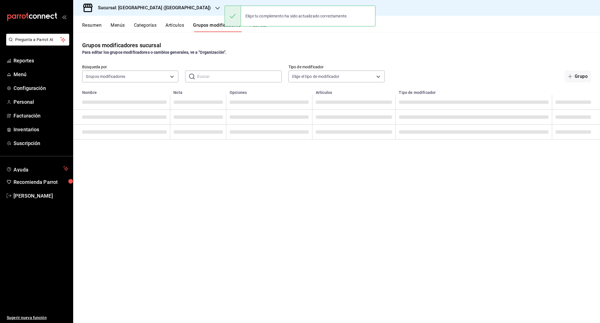
click at [87, 23] on button "Resumen" at bounding box center [91, 28] width 19 height 10
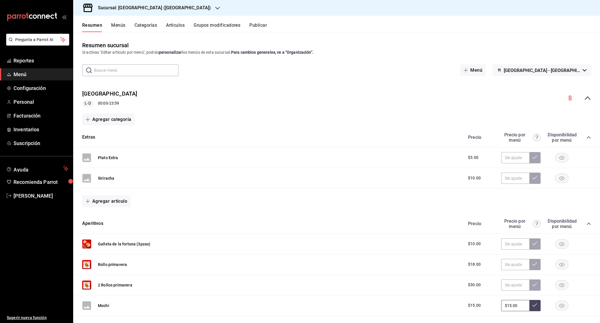
click at [586, 98] on icon "collapse-menu-row" at bounding box center [588, 98] width 6 height 3
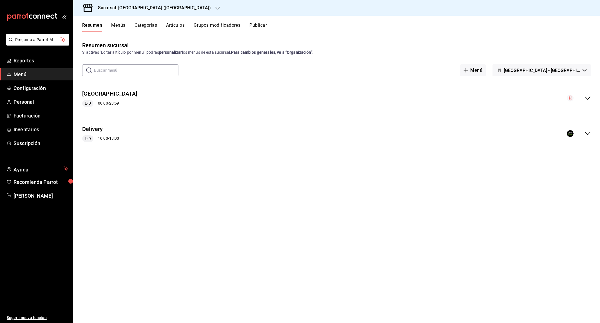
click at [585, 100] on icon "collapse-menu-row" at bounding box center [587, 98] width 7 height 7
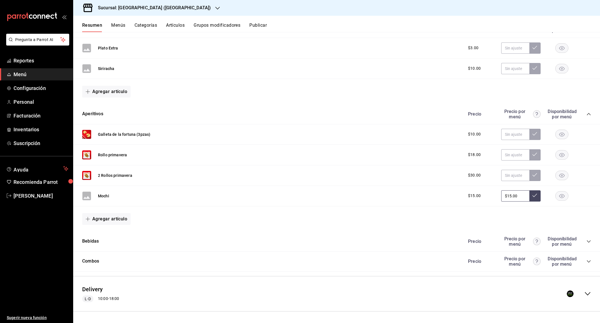
scroll to position [109, 0]
click at [591, 261] on div "Combos Precio Precio por menú Disponibilidad por menú" at bounding box center [336, 262] width 527 height 20
click at [589, 261] on icon "collapse-category-row" at bounding box center [588, 262] width 5 height 5
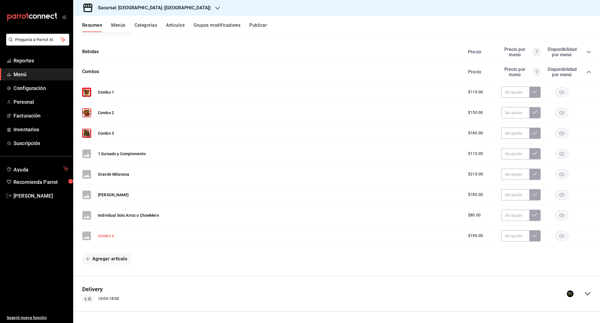
click at [107, 236] on button "Combo 4" at bounding box center [106, 236] width 16 height 6
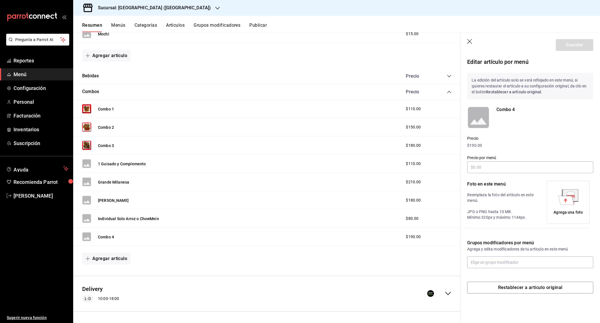
click at [469, 41] on icon "button" at bounding box center [470, 42] width 6 height 6
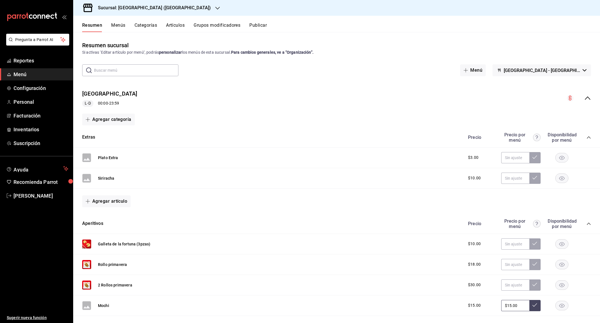
click at [260, 28] on button "Publicar" at bounding box center [257, 28] width 17 height 10
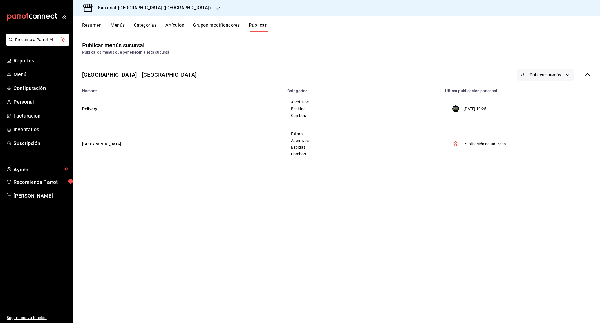
click at [569, 75] on icon "button" at bounding box center [567, 75] width 5 height 5
click at [550, 106] on span "Punto de venta" at bounding box center [553, 109] width 27 height 6
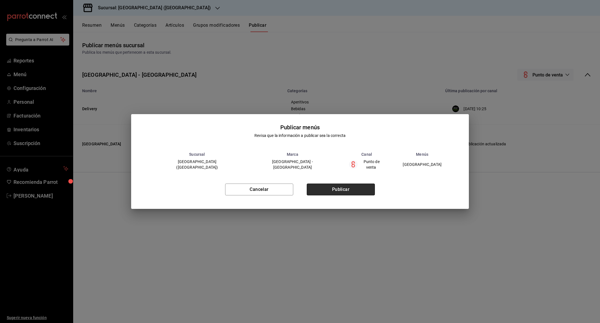
click at [363, 186] on button "Publicar" at bounding box center [341, 190] width 68 height 12
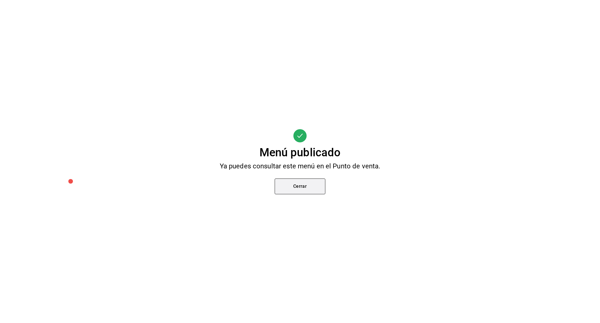
click at [308, 184] on button "Cerrar" at bounding box center [300, 187] width 51 height 16
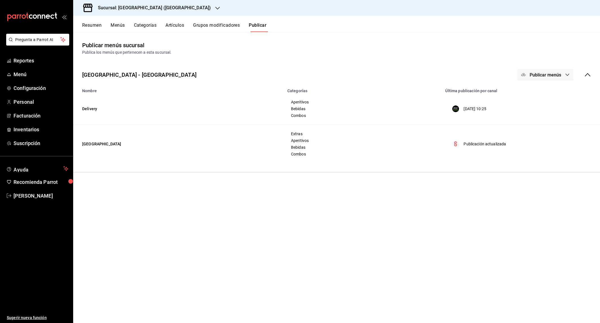
click at [90, 25] on button "Resumen" at bounding box center [91, 28] width 19 height 10
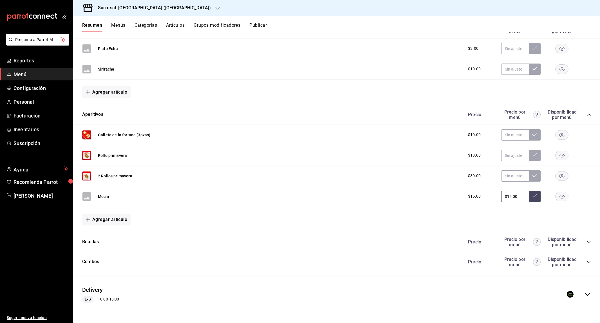
click at [587, 260] on icon "collapse-category-row" at bounding box center [588, 262] width 5 height 5
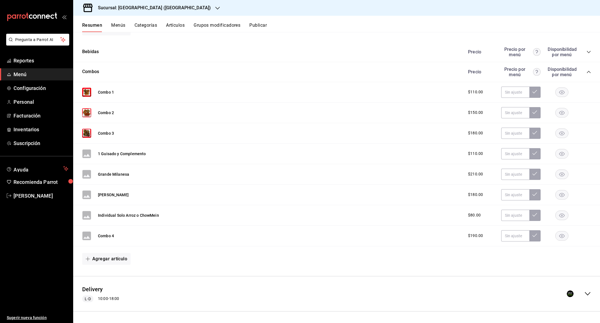
scroll to position [300, 0]
click at [106, 234] on button "Combo 4" at bounding box center [106, 236] width 16 height 6
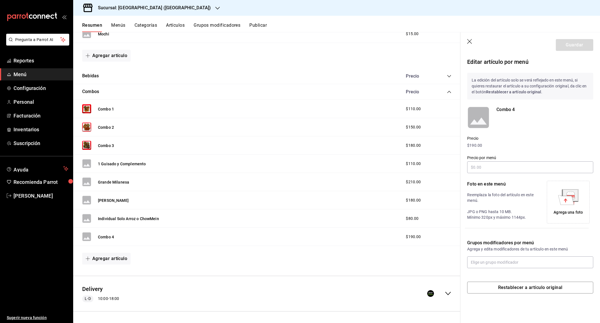
click at [467, 39] on icon "button" at bounding box center [469, 41] width 5 height 5
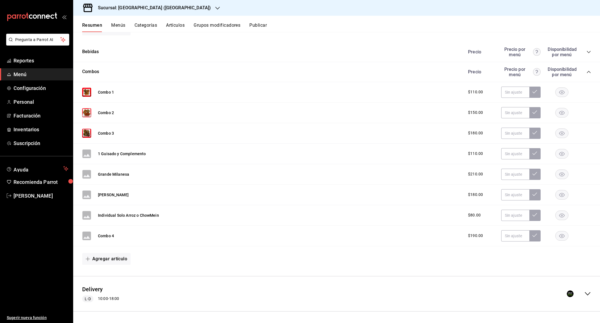
scroll to position [300, 0]
click at [588, 294] on icon "collapse-menu-row" at bounding box center [587, 294] width 7 height 7
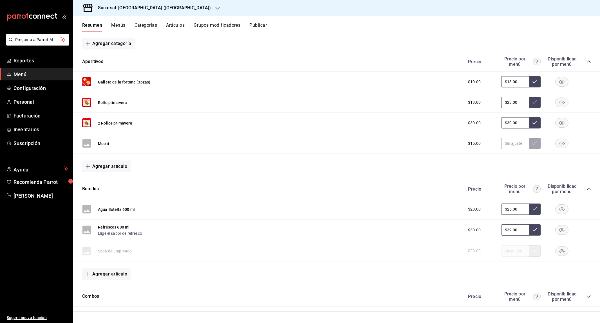
scroll to position [0, 0]
click at [591, 298] on div "Combos Precio Precio por menú Disponibilidad por menú" at bounding box center [336, 297] width 527 height 20
click at [589, 297] on icon "collapse-category-row" at bounding box center [588, 297] width 5 height 5
